Goal: Use online tool/utility: Utilize a website feature to perform a specific function

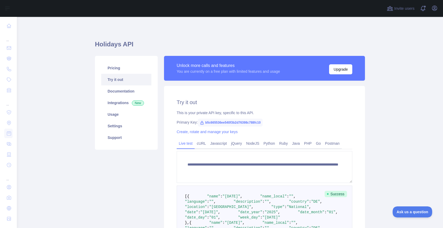
scroll to position [87, 0]
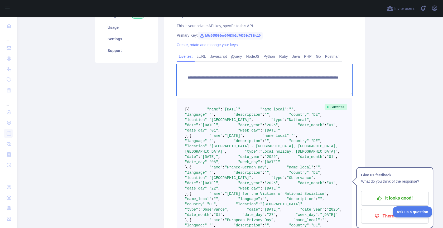
click at [294, 83] on textarea "**********" at bounding box center [265, 80] width 176 height 32
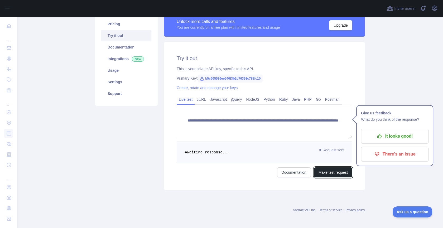
scroll to position [123, 0]
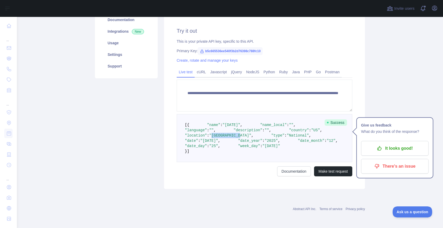
drag, startPoint x: 232, startPoint y: 110, endPoint x: 260, endPoint y: 109, distance: 27.7
click at [251, 133] on span ""[GEOGRAPHIC_DATA]"" at bounding box center [230, 135] width 42 height 4
copy span "[GEOGRAPHIC_DATA]"
click at [208, 123] on span ""name"" at bounding box center [213, 125] width 13 height 4
click at [260, 123] on span ""name_local"" at bounding box center [273, 125] width 27 height 4
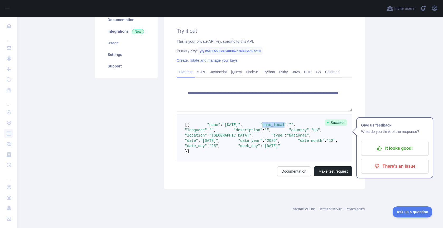
click at [260, 123] on span ""name_local"" at bounding box center [273, 125] width 27 height 4
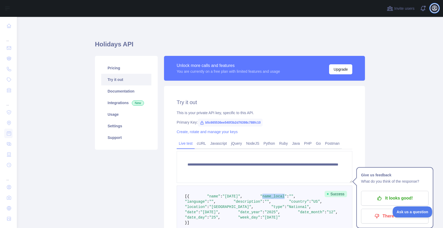
click at [438, 6] on button "Open user menu" at bounding box center [434, 8] width 8 height 8
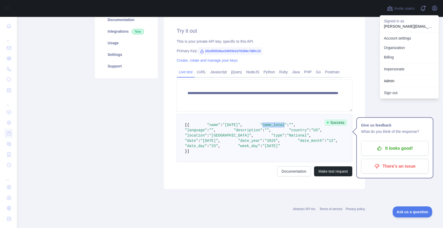
scroll to position [83, 0]
click at [207, 132] on span ""language"" at bounding box center [196, 130] width 22 height 4
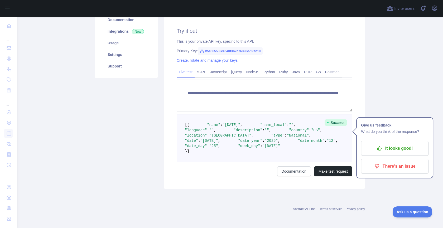
click at [234, 132] on span ""description"" at bounding box center [248, 130] width 29 height 4
click at [214, 142] on pre "[ { "name" : "[DATE]" , "name_local" : "" , "language" : "" , "description" : "…" at bounding box center [265, 138] width 176 height 48
click at [289, 132] on span ""country"" at bounding box center [299, 130] width 20 height 4
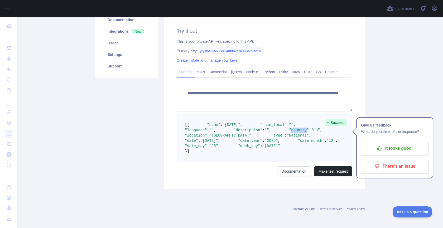
click at [289, 132] on span ""country"" at bounding box center [299, 130] width 20 height 4
click at [207, 138] on span ""location"" at bounding box center [196, 135] width 22 height 4
click at [271, 138] on span ""type"" at bounding box center [277, 135] width 13 height 4
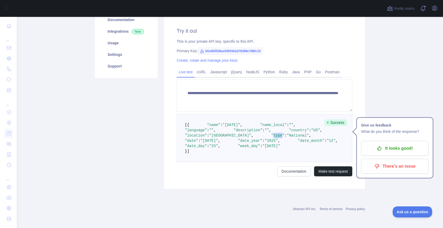
click at [271, 138] on span ""type"" at bounding box center [277, 135] width 13 height 4
click at [198, 143] on span ""date"" at bounding box center [191, 141] width 13 height 4
click at [238, 143] on span ""date_year"" at bounding box center [250, 141] width 24 height 4
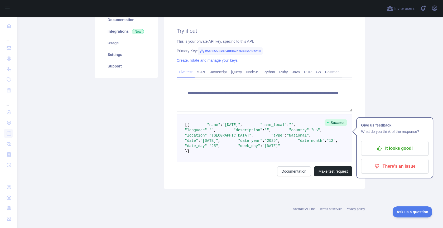
click at [298, 143] on span ""date_month"" at bounding box center [311, 141] width 27 height 4
click at [207, 138] on span ""location"" at bounding box center [196, 135] width 22 height 4
click at [402, 144] on p "It looks good!" at bounding box center [395, 148] width 60 height 9
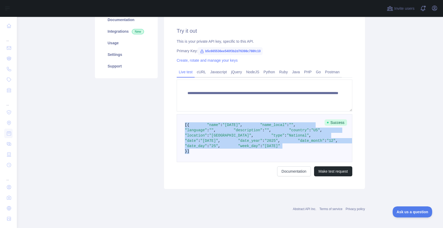
drag, startPoint x: 197, startPoint y: 196, endPoint x: 169, endPoint y: 109, distance: 91.4
click at [170, 109] on div "**********" at bounding box center [264, 101] width 201 height 174
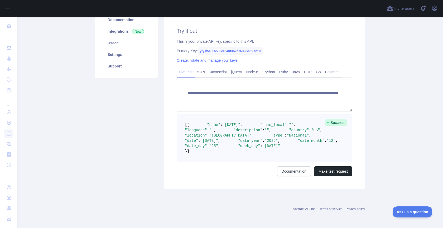
click at [144, 132] on div "Pricing Try it out Documentation Integrations New Usage Settings Support" at bounding box center [126, 86] width 69 height 205
click at [433, 7] on icon "button" at bounding box center [434, 8] width 6 height 6
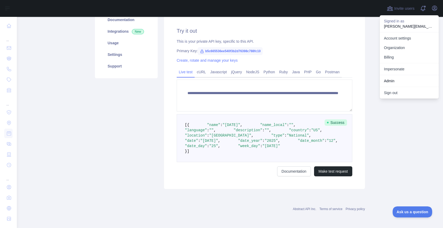
click at [309, 132] on span ":" at bounding box center [310, 130] width 2 height 4
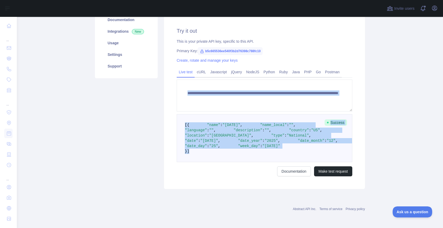
drag, startPoint x: 189, startPoint y: 194, endPoint x: 174, endPoint y: 95, distance: 100.8
click at [174, 95] on div "**********" at bounding box center [264, 101] width 201 height 174
click at [334, 147] on pre "[ { "name" : "[DATE]" , "name_local" : "" , "language" : "" , "description" : "…" at bounding box center [265, 138] width 176 height 48
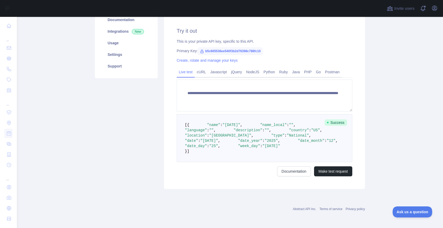
click at [207, 124] on span ""name"" at bounding box center [213, 125] width 13 height 4
copy span "name"
click at [209, 124] on span ""name"" at bounding box center [213, 125] width 13 height 4
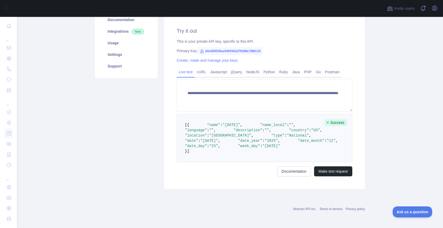
click at [260, 127] on span ""name_local"" at bounding box center [273, 125] width 27 height 4
copy span "name_local"
click at [207, 132] on span ""language"" at bounding box center [196, 130] width 22 height 4
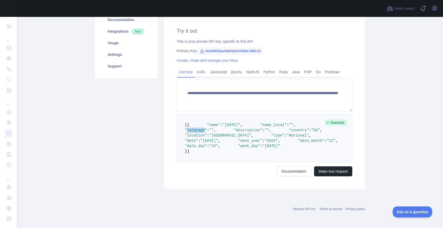
copy span "language"
click at [289, 132] on span ""country"" at bounding box center [299, 130] width 20 height 4
click at [234, 132] on span ""description"" at bounding box center [248, 130] width 29 height 4
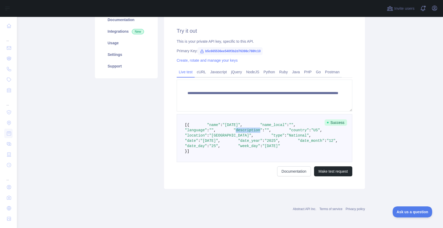
copy span "description"
click at [289, 132] on span ""country"" at bounding box center [299, 130] width 20 height 4
copy span "country"
click at [207, 138] on span ""location"" at bounding box center [196, 135] width 22 height 4
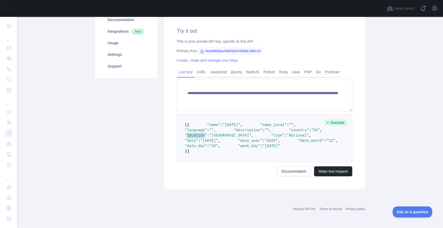
click at [207, 138] on span ""location"" at bounding box center [196, 135] width 22 height 4
copy span "location"
click at [271, 138] on span ""type"" at bounding box center [277, 135] width 13 height 4
copy span "type"
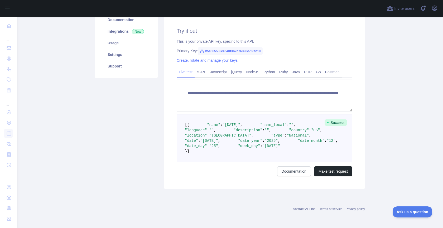
click at [198, 143] on span ""date"" at bounding box center [191, 141] width 13 height 4
copy span "date"
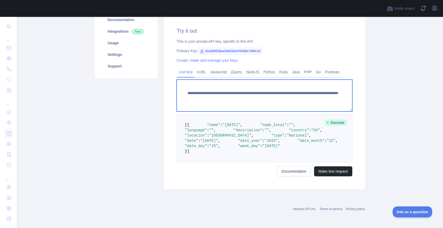
drag, startPoint x: 294, startPoint y: 88, endPoint x: 313, endPoint y: 94, distance: 19.8
click at [294, 88] on textarea "**********" at bounding box center [265, 96] width 176 height 32
type textarea "**********"
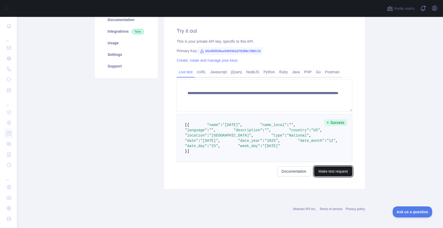
click at [331, 176] on button "Make test request" at bounding box center [333, 171] width 38 height 10
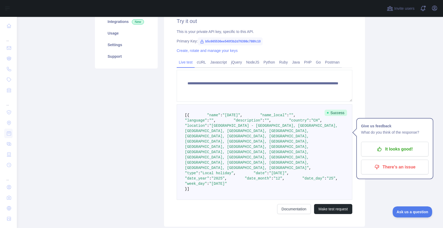
click at [311, 123] on span ""CH"" at bounding box center [315, 120] width 9 height 4
click at [207, 128] on span ""location"" at bounding box center [196, 126] width 22 height 4
click at [198, 175] on span ""type"" at bounding box center [191, 173] width 13 height 4
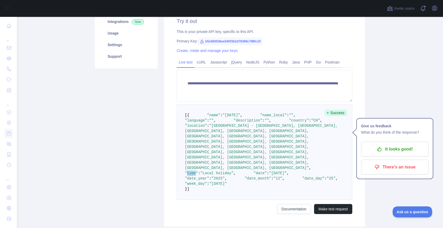
click at [198, 175] on span ""type"" at bounding box center [191, 173] width 13 height 4
click at [207, 186] on span ""week_day"" at bounding box center [196, 184] width 22 height 4
copy span "week_day"
click at [209, 181] on span ""date_year"" at bounding box center [197, 178] width 24 height 4
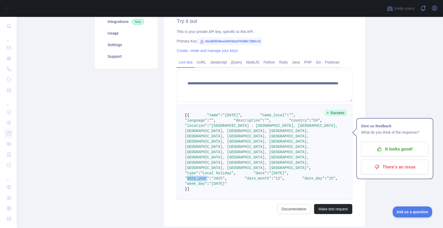
click at [209, 181] on span ""date_year"" at bounding box center [197, 178] width 24 height 4
click at [207, 186] on span ""week_day"" at bounding box center [196, 184] width 22 height 4
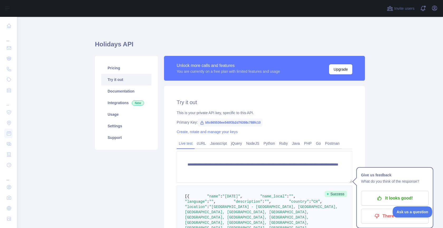
click at [435, 4] on div "Open user menu" at bounding box center [434, 8] width 8 height 9
drag, startPoint x: 437, startPoint y: 8, endPoint x: 437, endPoint y: 13, distance: 4.7
click at [437, 8] on icon "button" at bounding box center [434, 8] width 6 height 6
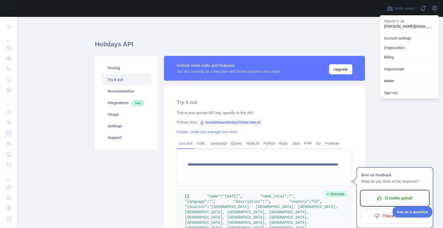
click at [390, 201] on p "It looks good!" at bounding box center [395, 198] width 60 height 9
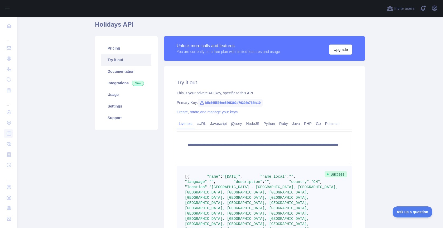
scroll to position [18, 0]
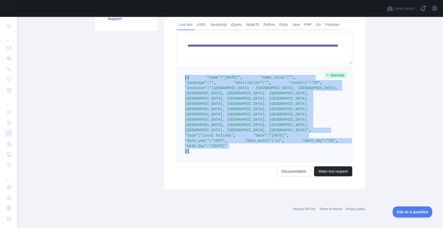
drag, startPoint x: 194, startPoint y: 160, endPoint x: 181, endPoint y: 59, distance: 102.3
click at [181, 67] on pre "[ { "name" : "[DATE]" , "name_local" : "" , "language" : "" , "description" : "…" at bounding box center [265, 114] width 176 height 95
